Goal: Transaction & Acquisition: Obtain resource

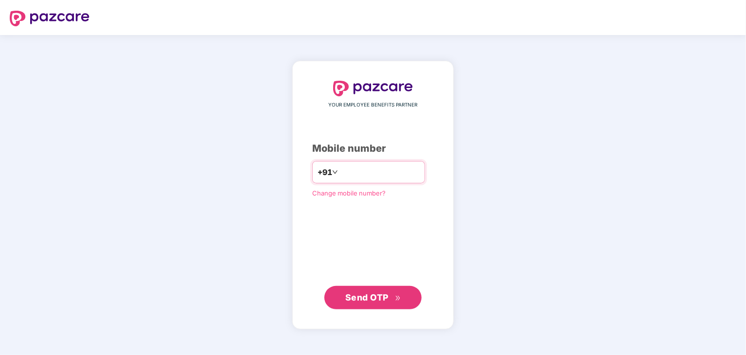
type input "*"
type input "**********"
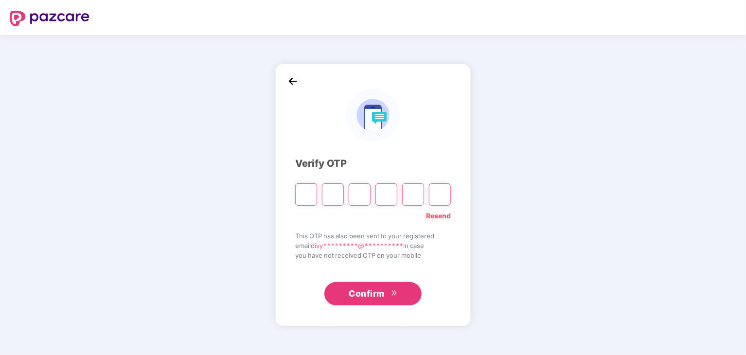
type input "*"
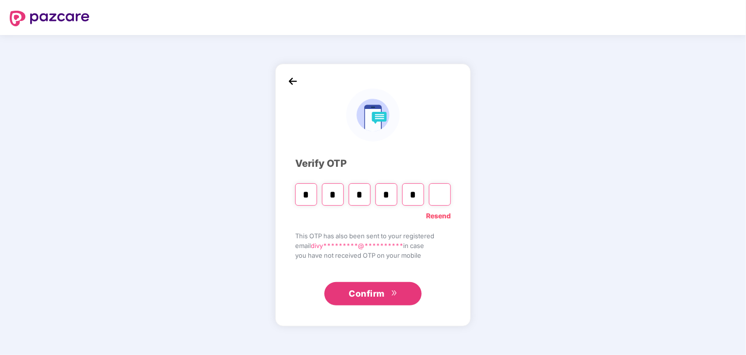
type input "*"
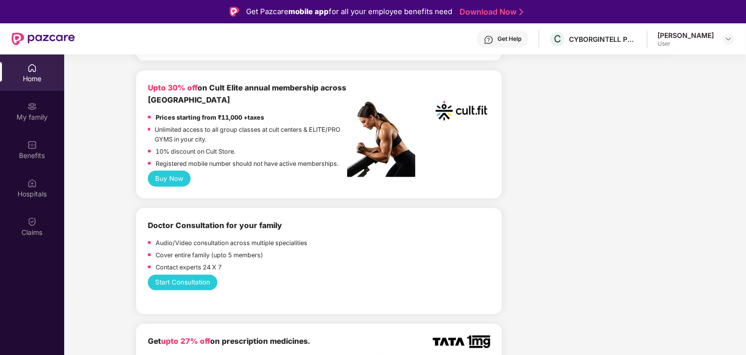
scroll to position [535, 0]
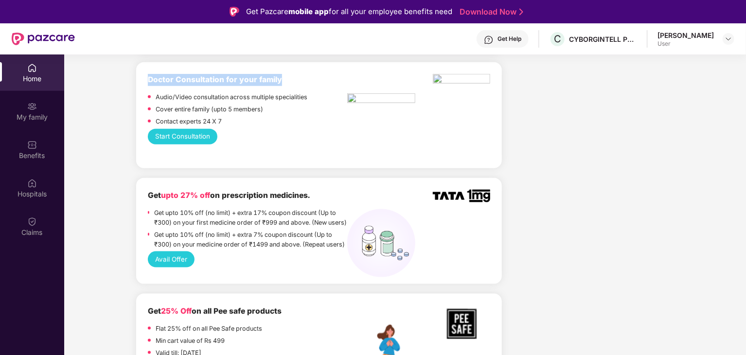
drag, startPoint x: 146, startPoint y: 77, endPoint x: 327, endPoint y: 77, distance: 181.0
click at [327, 77] on div "Doctor Consultation for your family Audio/Video consultation across multiple sp…" at bounding box center [319, 115] width 366 height 106
click at [327, 77] on div "Doctor Consultation for your family" at bounding box center [248, 80] width 200 height 12
drag, startPoint x: 327, startPoint y: 77, endPoint x: 137, endPoint y: 77, distance: 190.2
click at [137, 77] on div "Doctor Consultation for your family Audio/Video consultation across multiple sp…" at bounding box center [319, 115] width 366 height 106
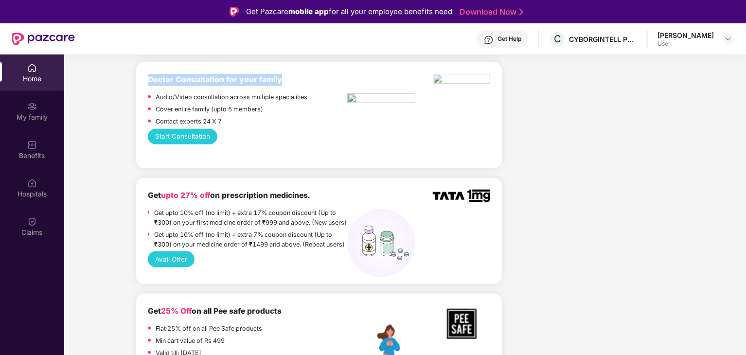
click at [137, 77] on div "Doctor Consultation for your family Audio/Video consultation across multiple sp…" at bounding box center [319, 115] width 366 height 106
drag, startPoint x: 136, startPoint y: 78, endPoint x: 263, endPoint y: 82, distance: 126.6
click at [263, 82] on div "Doctor Consultation for your family Audio/Video consultation across multiple sp…" at bounding box center [319, 115] width 366 height 106
click at [263, 82] on b "Doctor Consultation for your family" at bounding box center [215, 79] width 134 height 9
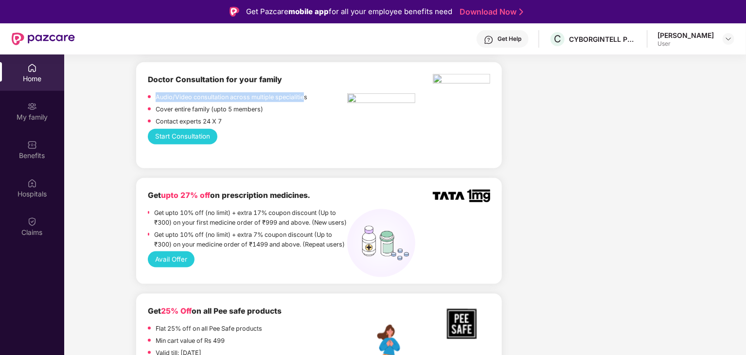
drag, startPoint x: 157, startPoint y: 102, endPoint x: 305, endPoint y: 100, distance: 147.9
click at [305, 100] on p "Audio/Video consultation across multiple specialities" at bounding box center [232, 97] width 152 height 10
drag, startPoint x: 157, startPoint y: 109, endPoint x: 234, endPoint y: 109, distance: 76.9
click at [234, 109] on p "Cover entire family (upto 5 members)" at bounding box center [210, 110] width 108 height 10
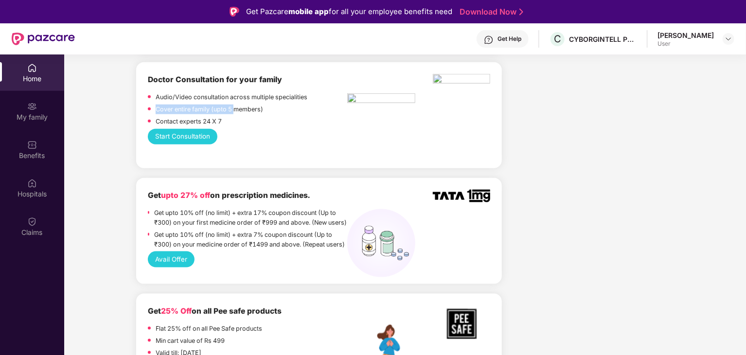
click at [234, 109] on p "Cover entire family (upto 5 members)" at bounding box center [210, 110] width 108 height 10
drag, startPoint x: 150, startPoint y: 122, endPoint x: 200, endPoint y: 121, distance: 50.1
click at [200, 121] on div "Contact experts 24 X 7" at bounding box center [248, 123] width 200 height 12
click at [200, 121] on p "Contact experts 24 X 7" at bounding box center [189, 122] width 66 height 10
drag, startPoint x: 213, startPoint y: 121, endPoint x: 220, endPoint y: 122, distance: 6.8
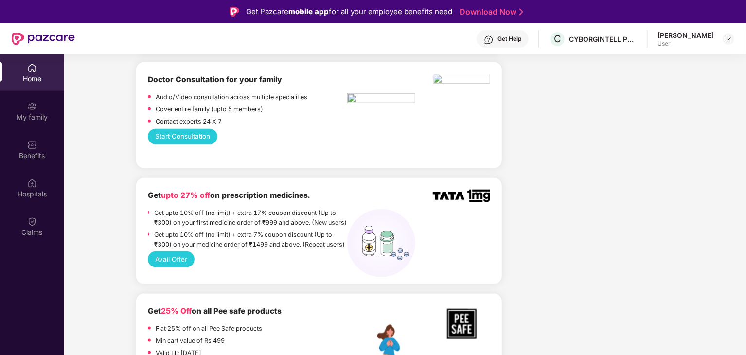
click at [217, 121] on p "Contact experts 24 X 7" at bounding box center [189, 122] width 66 height 10
drag, startPoint x: 220, startPoint y: 122, endPoint x: 183, endPoint y: 122, distance: 36.5
click at [183, 122] on p "Contact experts 24 X 7" at bounding box center [189, 122] width 66 height 10
drag, startPoint x: 143, startPoint y: 81, endPoint x: 311, endPoint y: 81, distance: 168.4
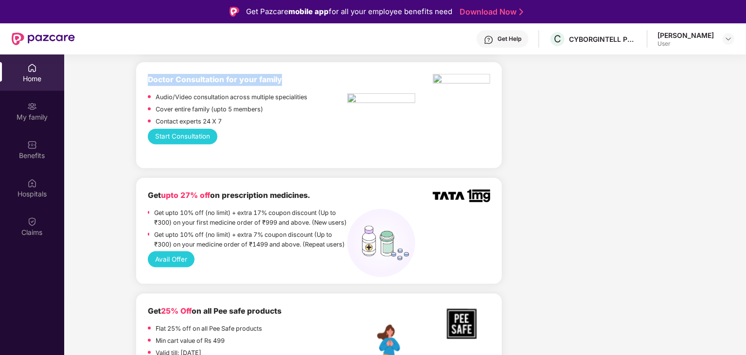
click at [311, 81] on div "Doctor Consultation for your family Audio/Video consultation across multiple sp…" at bounding box center [319, 115] width 366 height 106
click at [311, 81] on div "Doctor Consultation for your family" at bounding box center [248, 80] width 200 height 12
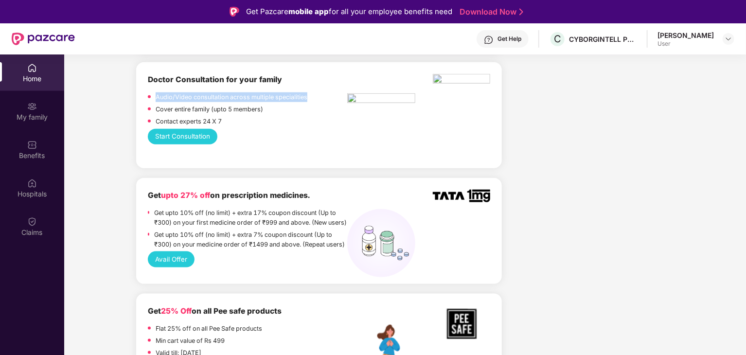
drag, startPoint x: 153, startPoint y: 96, endPoint x: 320, endPoint y: 100, distance: 166.9
click at [320, 100] on div "Audio/Video consultation across multiple specialities" at bounding box center [248, 98] width 200 height 12
drag, startPoint x: 185, startPoint y: 112, endPoint x: 263, endPoint y: 112, distance: 78.3
click at [228, 112] on p "Cover entire family (upto 5 members)" at bounding box center [210, 110] width 108 height 10
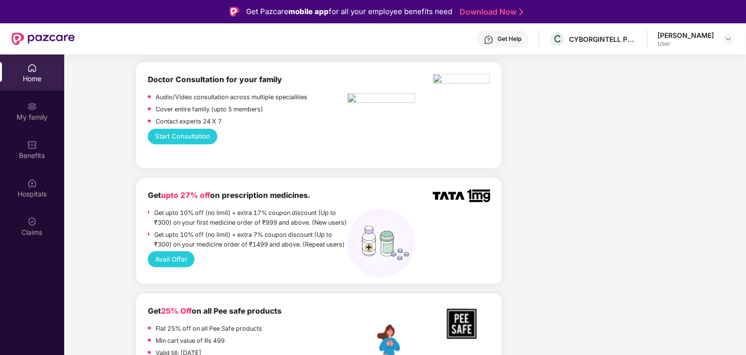
click at [263, 112] on p "Cover entire family (upto 5 members)" at bounding box center [210, 110] width 108 height 10
drag, startPoint x: 179, startPoint y: 119, endPoint x: 218, endPoint y: 120, distance: 39.4
click at [211, 120] on p "Contact experts 24 X 7" at bounding box center [189, 122] width 66 height 10
click at [218, 120] on p "Contact experts 24 X 7" at bounding box center [189, 122] width 66 height 10
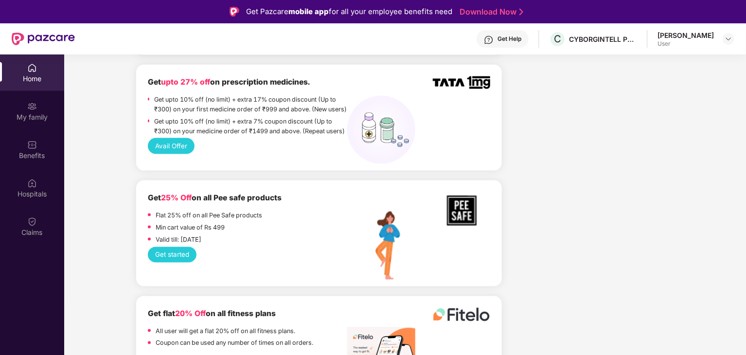
scroll to position [633, 0]
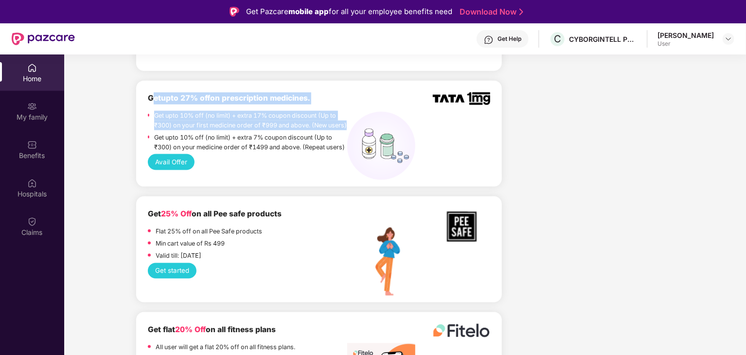
drag, startPoint x: 155, startPoint y: 104, endPoint x: 277, endPoint y: 137, distance: 126.4
click at [277, 137] on div "Get upto 27% off on prescription medicines. Get upto 10% off (no limit) + extra…" at bounding box center [248, 123] width 200 height 62
click at [277, 130] on p "Get upto 10% off (no limit) + extra 17% coupon discount (Up to ₹300) on your fi…" at bounding box center [251, 120] width 194 height 19
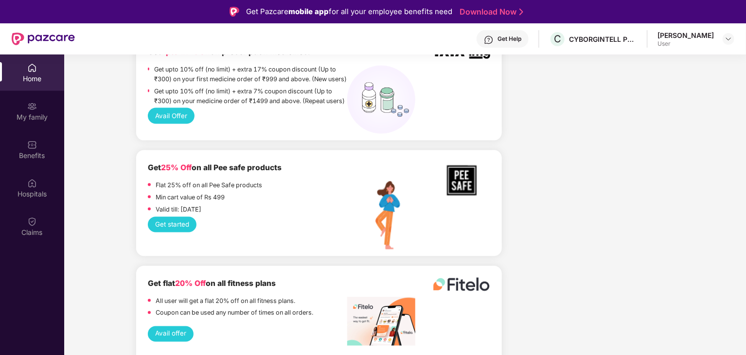
scroll to position [730, 0]
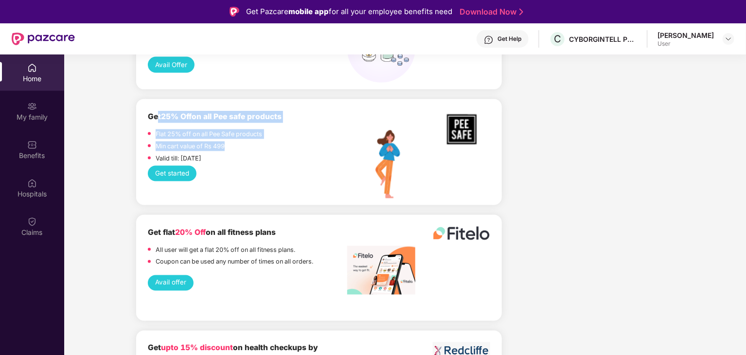
drag, startPoint x: 158, startPoint y: 130, endPoint x: 236, endPoint y: 151, distance: 81.6
click at [236, 151] on div "Get 25% Off on all Pee safe products Flat 25% off on all Pee Safe products Min …" at bounding box center [248, 138] width 200 height 55
click at [236, 151] on div "Min cart value of Rs 499" at bounding box center [248, 148] width 200 height 12
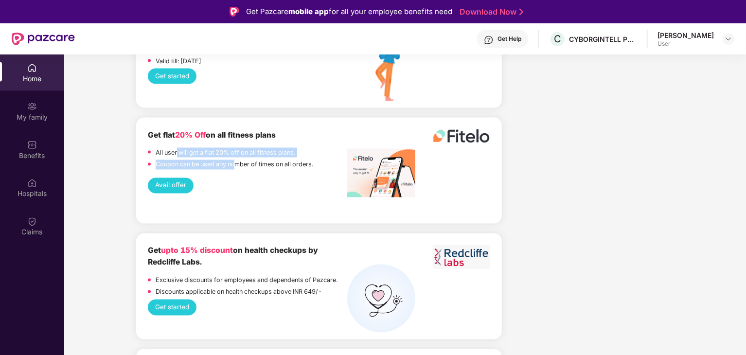
drag, startPoint x: 177, startPoint y: 166, endPoint x: 253, endPoint y: 174, distance: 76.8
click at [251, 172] on div "All user will get a flat 20% off on all fitness plans. Coupon can be used any n…" at bounding box center [248, 160] width 200 height 24
click at [253, 170] on p "Coupon can be used any number of times on all orders." at bounding box center [235, 165] width 158 height 10
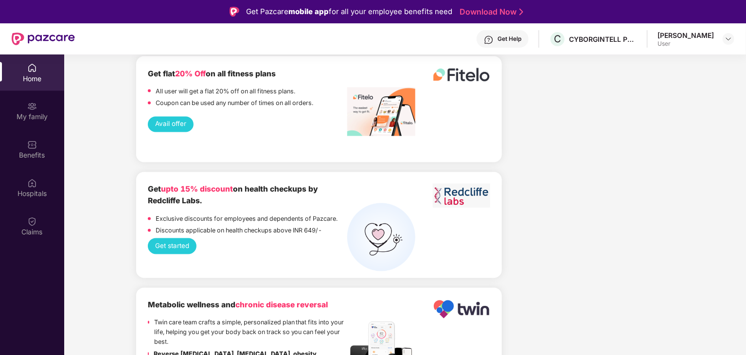
scroll to position [973, 0]
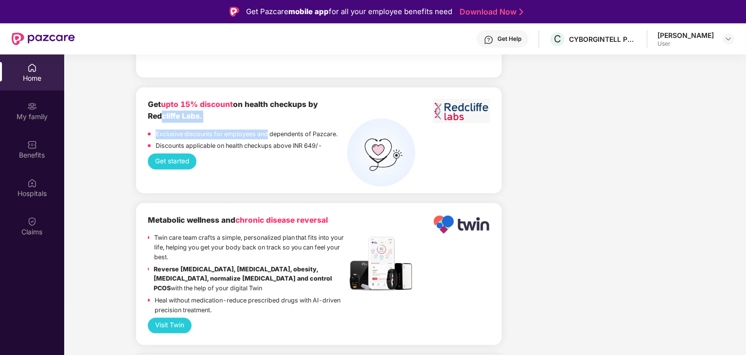
drag, startPoint x: 156, startPoint y: 123, endPoint x: 307, endPoint y: 143, distance: 152.1
click at [307, 143] on div "Get upto 15% discount on health checkups by Redcliffe Labs. Exclusive discounts…" at bounding box center [248, 126] width 200 height 55
click at [307, 140] on p "Exclusive discounts for employees and dependents of Pazcare." at bounding box center [247, 135] width 182 height 10
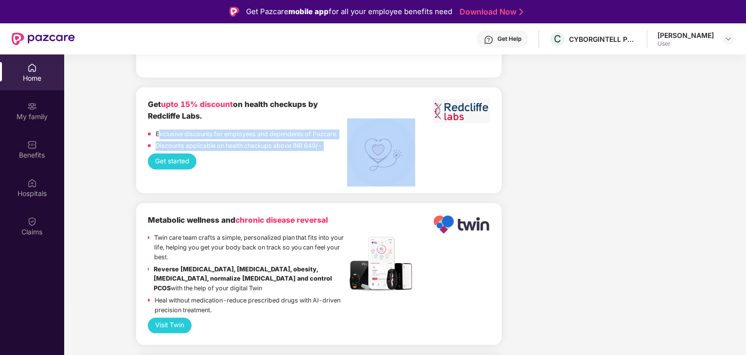
drag, startPoint x: 160, startPoint y: 141, endPoint x: 350, endPoint y: 141, distance: 190.7
click at [350, 141] on div "Get upto 15% discount on health checkups by Redcliffe Labs. Exclusive discounts…" at bounding box center [319, 126] width 343 height 55
click at [341, 152] on div "Discounts applicable on health checkups above INR 649/-" at bounding box center [248, 148] width 200 height 12
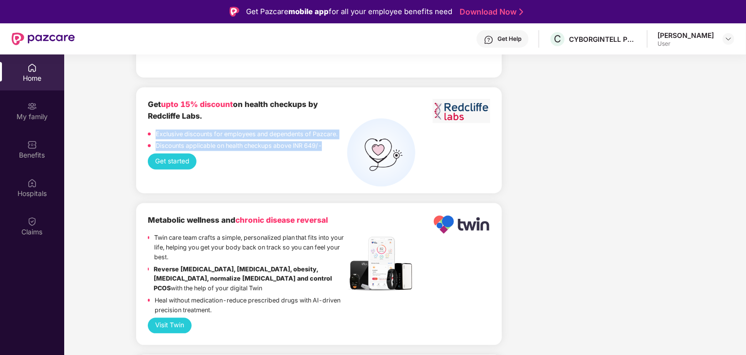
drag, startPoint x: 324, startPoint y: 153, endPoint x: 121, endPoint y: 139, distance: 203.4
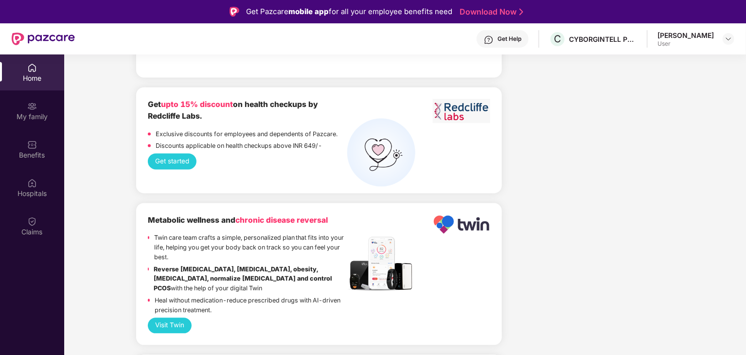
scroll to position [1119, 0]
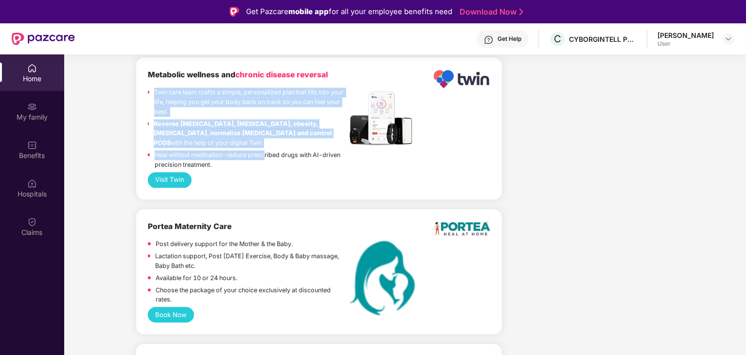
drag, startPoint x: 152, startPoint y: 94, endPoint x: 265, endPoint y: 165, distance: 133.6
click at [265, 165] on div "Twin care team crafts a simple, personalized plan that fits into your life, hel…" at bounding box center [248, 130] width 200 height 85
click at [265, 165] on p "Heal without medication-reduce prescribed drugs with AI-driven precision treatm…" at bounding box center [251, 159] width 193 height 19
drag, startPoint x: 150, startPoint y: 99, endPoint x: 217, endPoint y: 170, distance: 97.7
click at [217, 170] on div "Twin care team crafts a simple, personalized plan that fits into your life, hel…" at bounding box center [248, 130] width 200 height 85
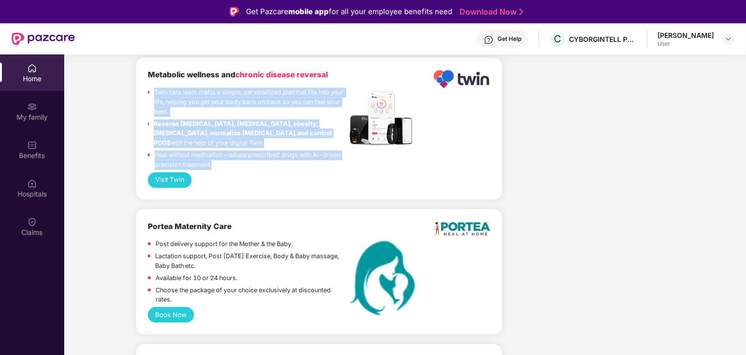
click at [217, 170] on p "Heal without medication-reduce prescribed drugs with AI-driven precision treatm…" at bounding box center [251, 159] width 193 height 19
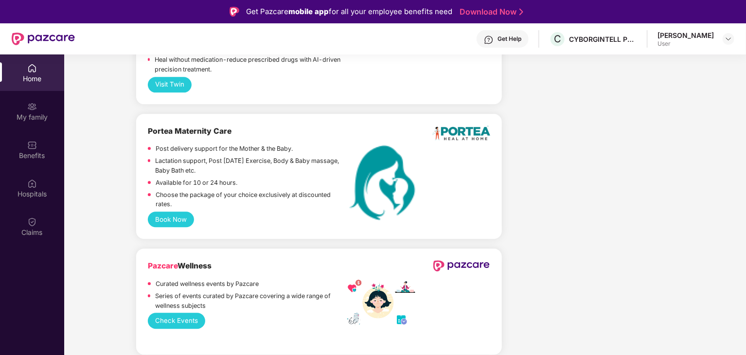
scroll to position [1216, 0]
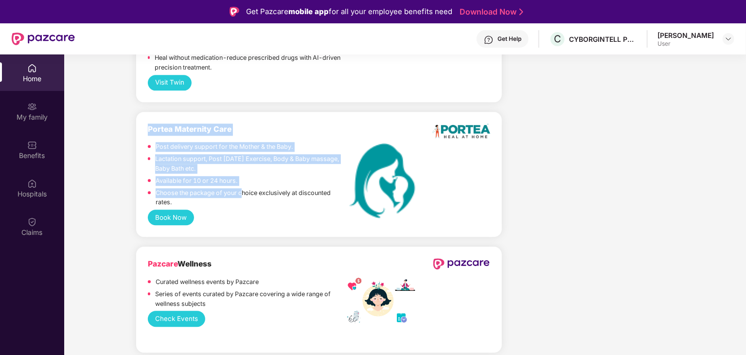
drag, startPoint x: 142, startPoint y: 131, endPoint x: 244, endPoint y: 197, distance: 121.1
click at [244, 197] on div "Portea Maternity Care Post delivery support for the Mother & the Baby. Lactatio…" at bounding box center [319, 175] width 366 height 126
click at [244, 197] on p "Choose the package of your choice exclusively at discounted rates." at bounding box center [252, 197] width 192 height 19
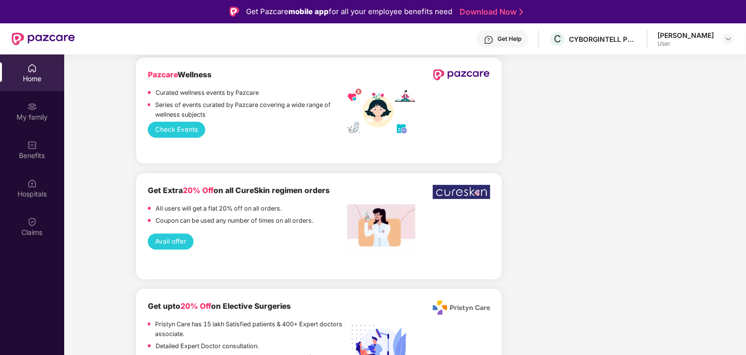
scroll to position [1411, 0]
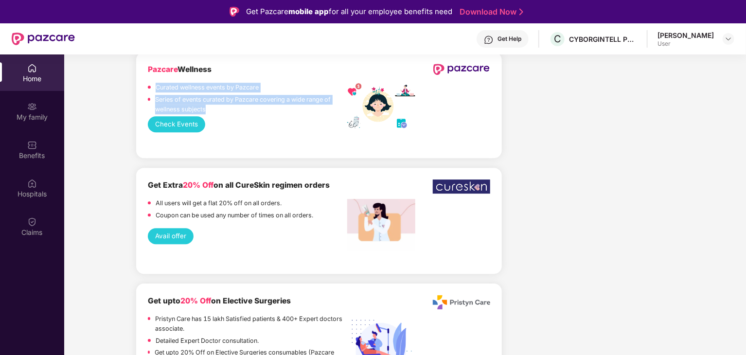
drag, startPoint x: 144, startPoint y: 97, endPoint x: 331, endPoint y: 117, distance: 187.9
click at [331, 117] on div "Pazcare Wellness Curated wellness events by Pazcare Series of events curated by…" at bounding box center [319, 105] width 366 height 106
click at [331, 114] on p "Series of events curated by Pazcare covering a wide range of wellness subjects" at bounding box center [251, 104] width 193 height 19
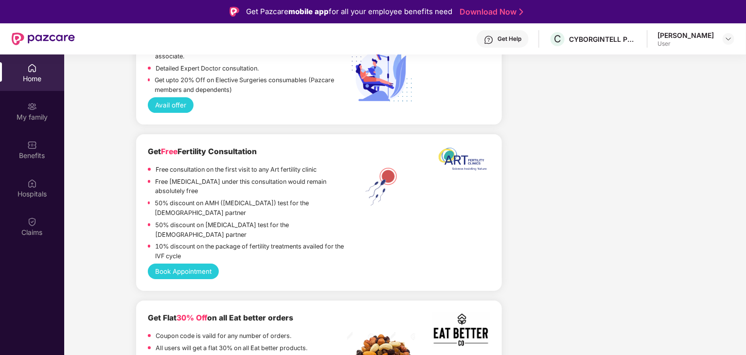
scroll to position [1849, 0]
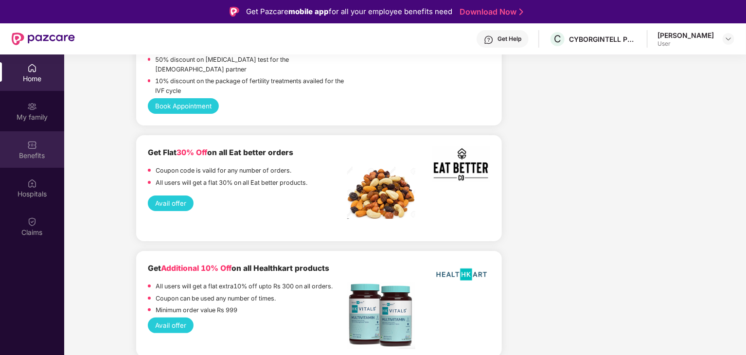
click at [34, 145] on img at bounding box center [32, 145] width 10 height 10
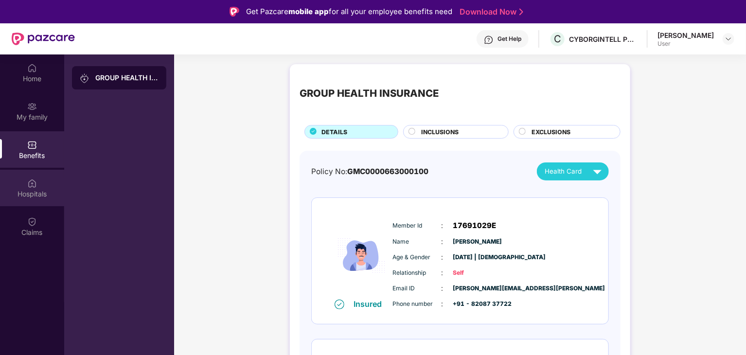
click at [23, 196] on div "Hospitals" at bounding box center [32, 194] width 64 height 10
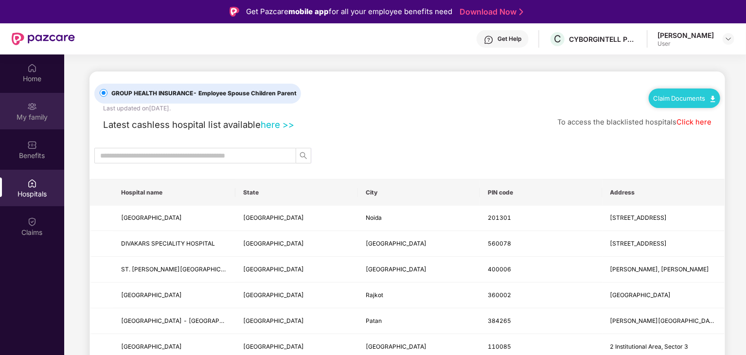
click at [35, 111] on img at bounding box center [32, 107] width 10 height 10
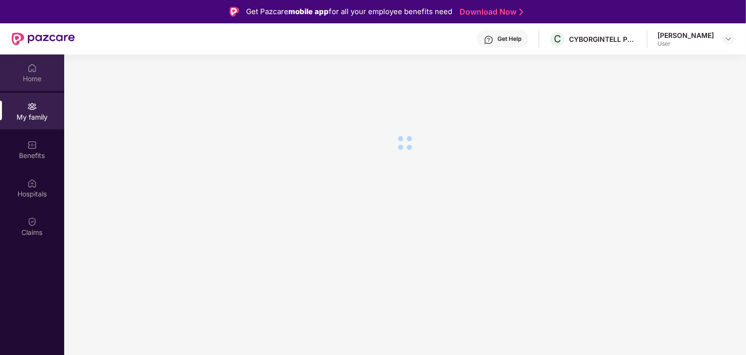
click at [35, 74] on div "Home" at bounding box center [32, 79] width 64 height 10
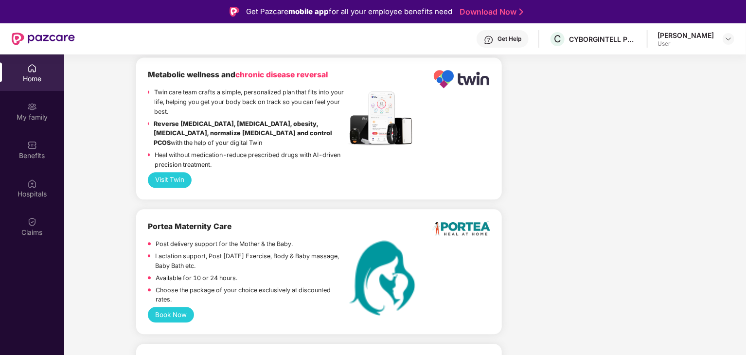
scroll to position [924, 0]
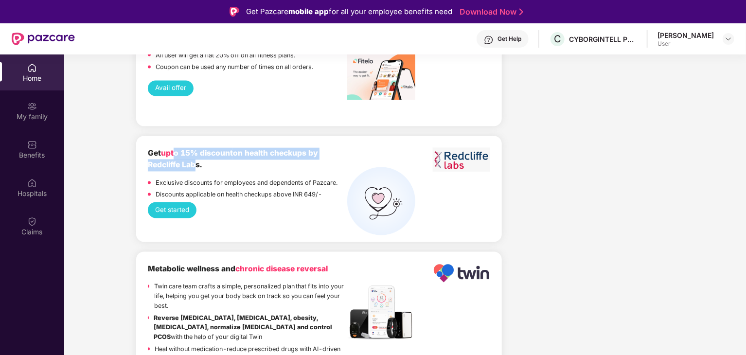
drag, startPoint x: 177, startPoint y: 160, endPoint x: 193, endPoint y: 170, distance: 19.0
click at [193, 170] on b "Get upto 15% discount on health checkups by Redcliffe Labs." at bounding box center [233, 159] width 170 height 21
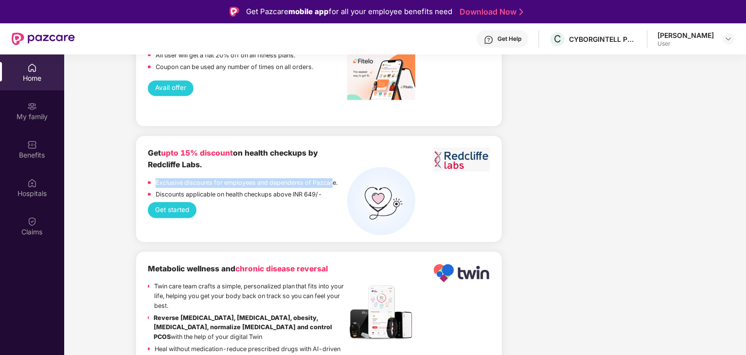
drag, startPoint x: 169, startPoint y: 190, endPoint x: 333, endPoint y: 191, distance: 164.0
click at [333, 188] on p "Exclusive discounts for employees and dependents of Pazcare." at bounding box center [247, 184] width 182 height 10
click at [338, 188] on p "Exclusive discounts for employees and dependents of Pazcare." at bounding box center [247, 184] width 182 height 10
drag, startPoint x: 208, startPoint y: 199, endPoint x: 314, endPoint y: 207, distance: 106.9
click at [314, 202] on div "Discounts applicable on health checkups above INR 649/-" at bounding box center [239, 196] width 166 height 12
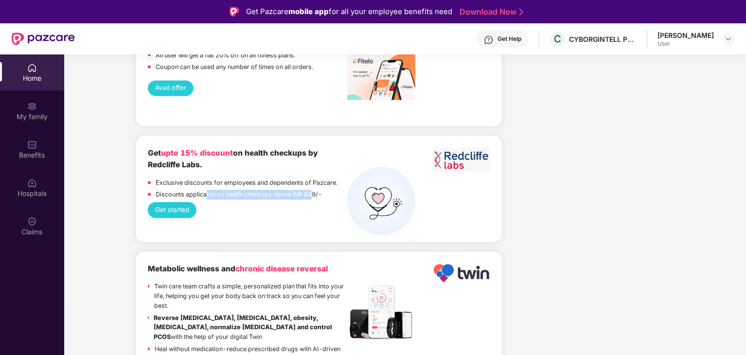
click at [314, 202] on div "Discounts applicable on health checkups above INR 649/-" at bounding box center [239, 196] width 166 height 12
click at [164, 218] on button "Get started" at bounding box center [172, 210] width 49 height 16
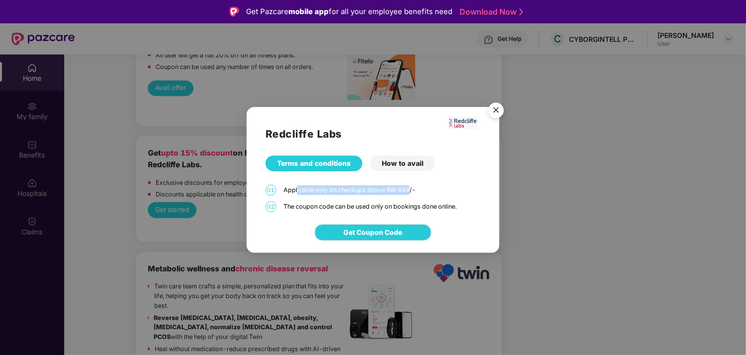
drag, startPoint x: 297, startPoint y: 191, endPoint x: 411, endPoint y: 190, distance: 113.9
click at [411, 190] on div "Applicable only on checkups above INR 649/-" at bounding box center [382, 190] width 197 height 10
drag, startPoint x: 311, startPoint y: 203, endPoint x: 458, endPoint y: 203, distance: 147.4
click at [458, 203] on div "The coupon code can be used only on bookings done online." at bounding box center [382, 207] width 197 height 10
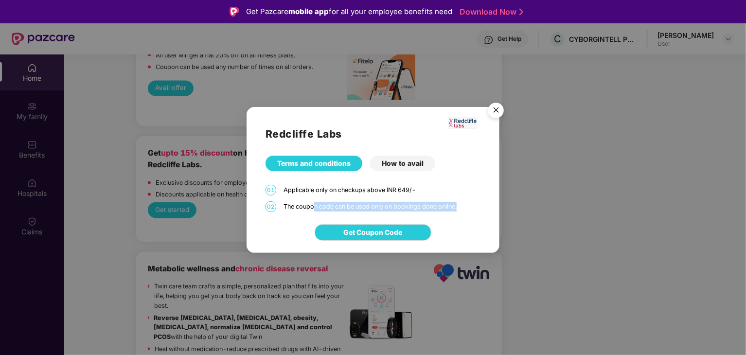
click at [458, 203] on div "The coupon code can be used only on bookings done online." at bounding box center [382, 207] width 197 height 10
click at [490, 114] on img "Close" at bounding box center [496, 111] width 27 height 27
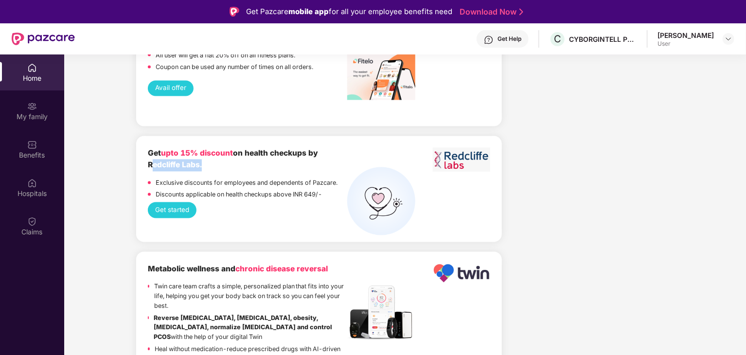
drag, startPoint x: 145, startPoint y: 178, endPoint x: 200, endPoint y: 176, distance: 55.0
click at [200, 176] on div "Get upto 15% discount on health checkups by Redcliffe Labs. Exclusive discounts…" at bounding box center [319, 189] width 366 height 106
copy b "Redcliffe Labs"
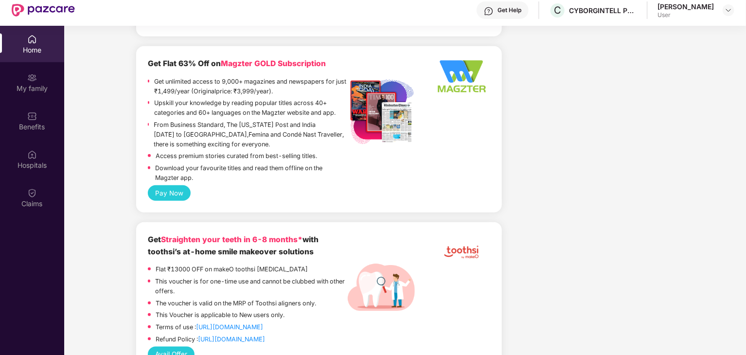
scroll to position [54, 0]
